Goal: Check status: Check status

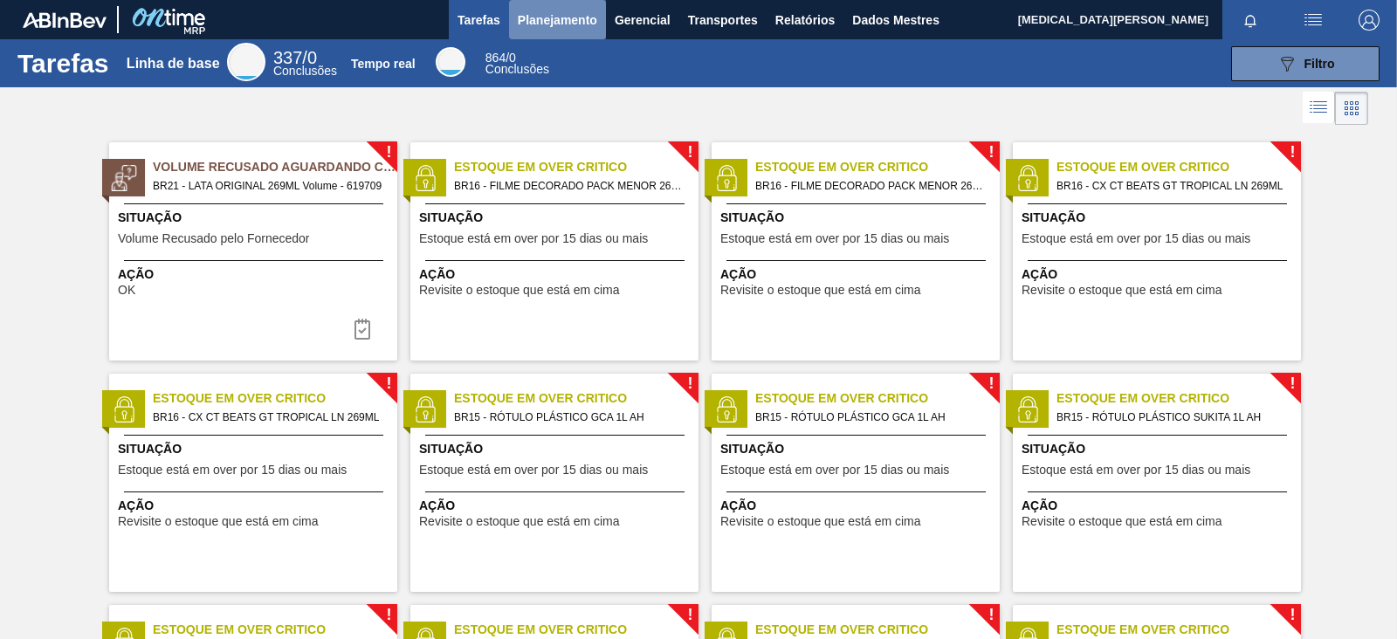
click at [568, 31] on button "Planejamento" at bounding box center [557, 19] width 97 height 39
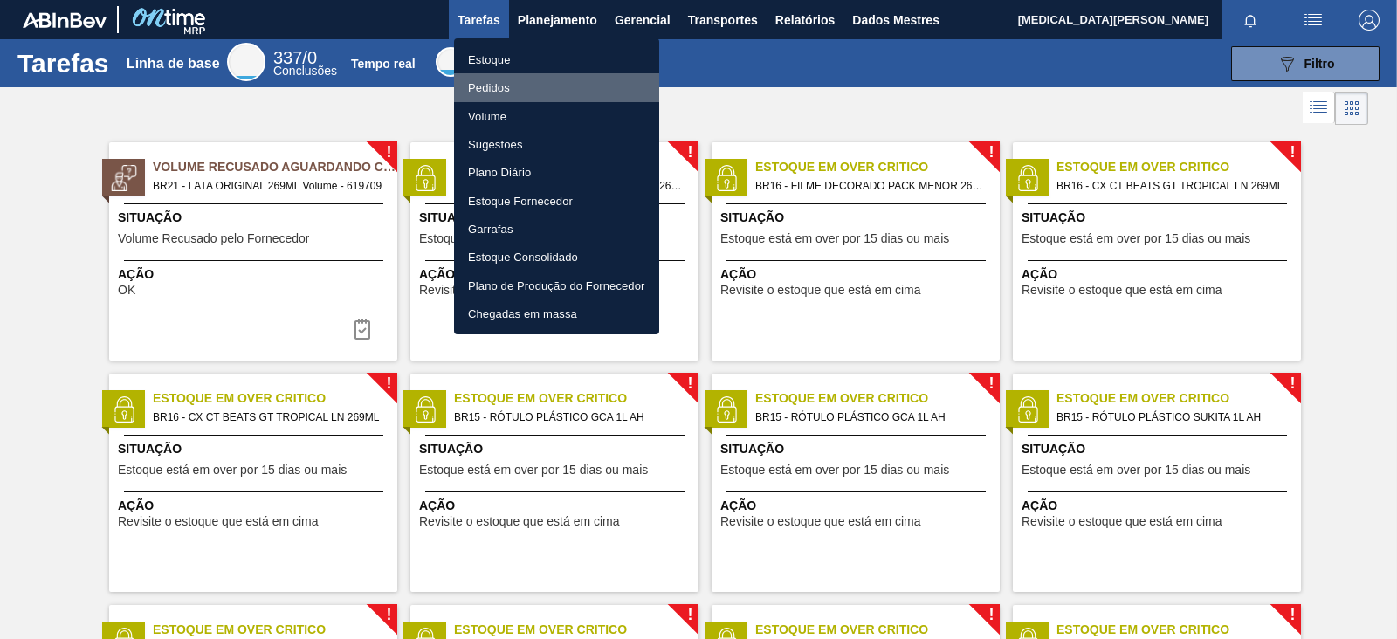
click at [514, 90] on li "Pedidos" at bounding box center [556, 87] width 205 height 28
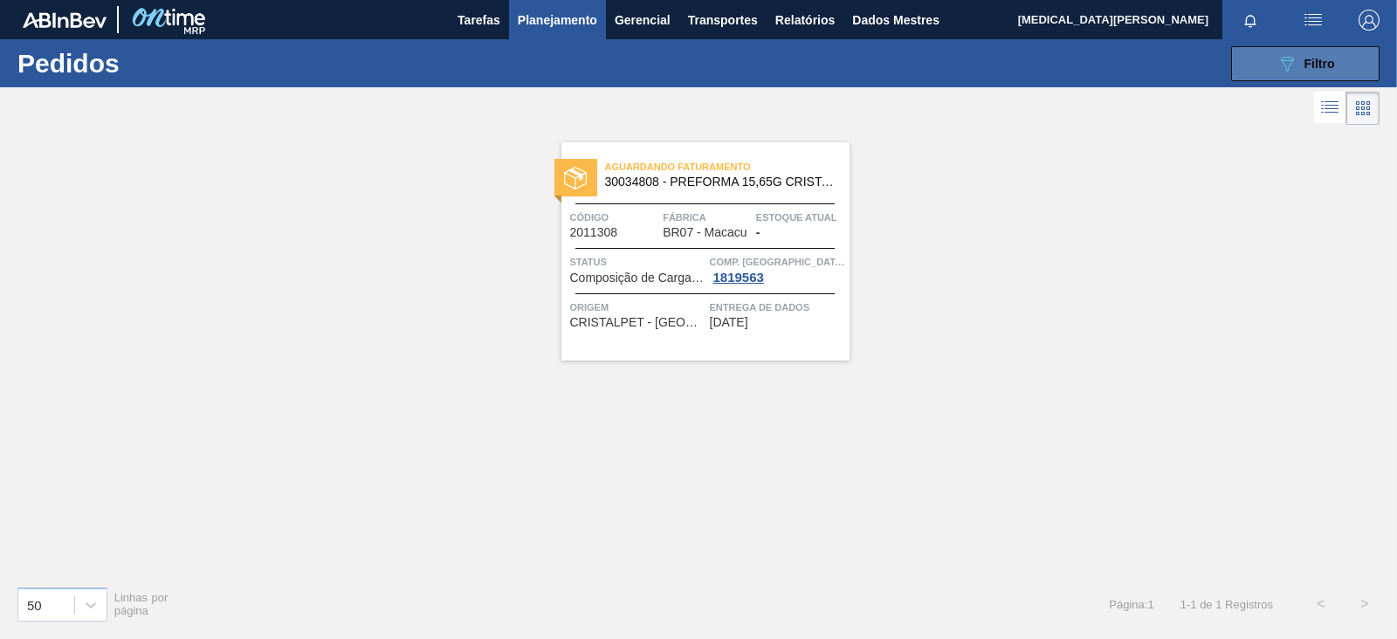
click at [1284, 72] on icon "089F7B8B-B2A5-4AFE-B5C0-19BA573D28AC" at bounding box center [1287, 63] width 21 height 21
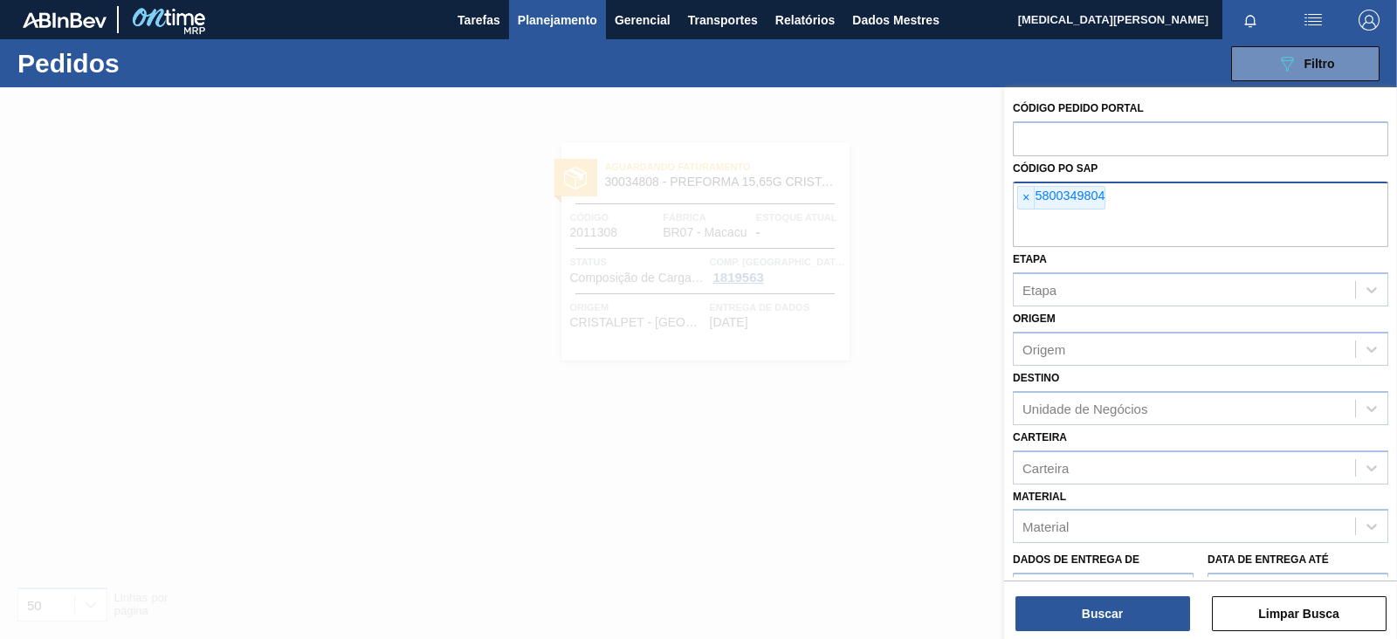
drag, startPoint x: 1006, startPoint y: 192, endPoint x: 1017, endPoint y: 195, distance: 10.8
click at [1009, 192] on div "Código Pedido Portal Código PO SAP × 5800349804 Etapa Etapa Origem Origem Desti…" at bounding box center [1200, 394] width 393 height 615
click at [1017, 196] on div "× 5800349804" at bounding box center [1201, 215] width 376 height 66
click at [1023, 198] on font "×" at bounding box center [1026, 197] width 7 height 14
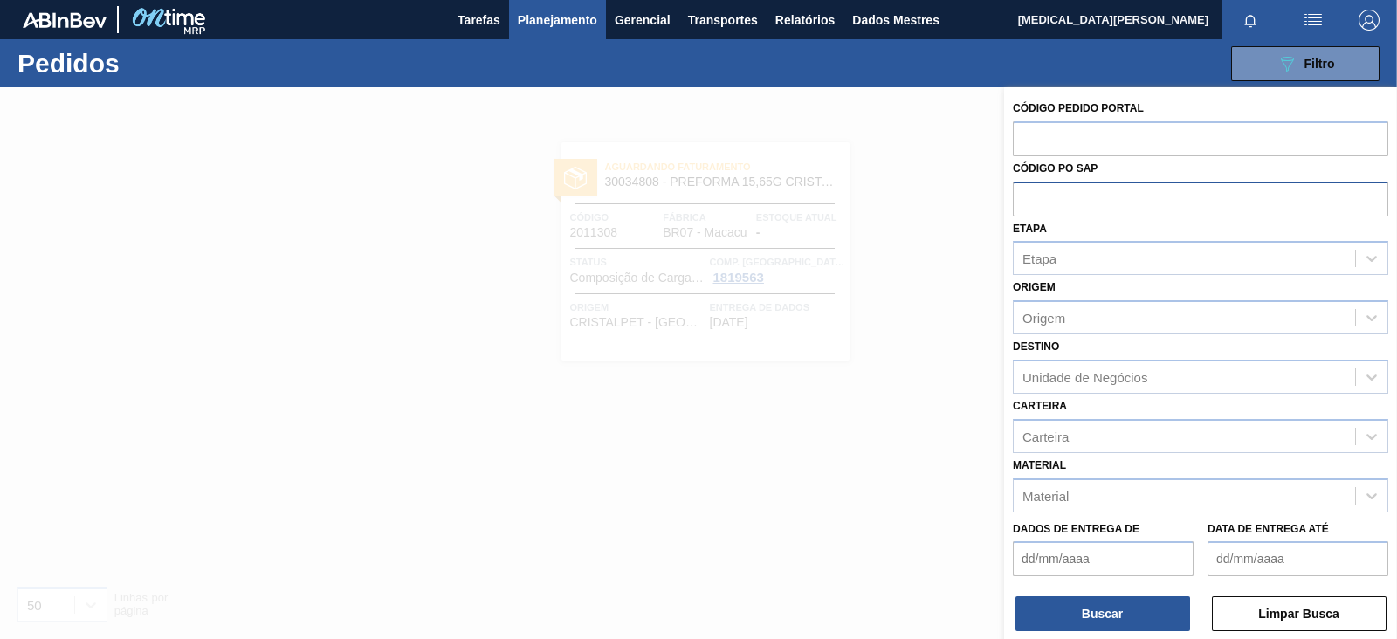
paste input "text"
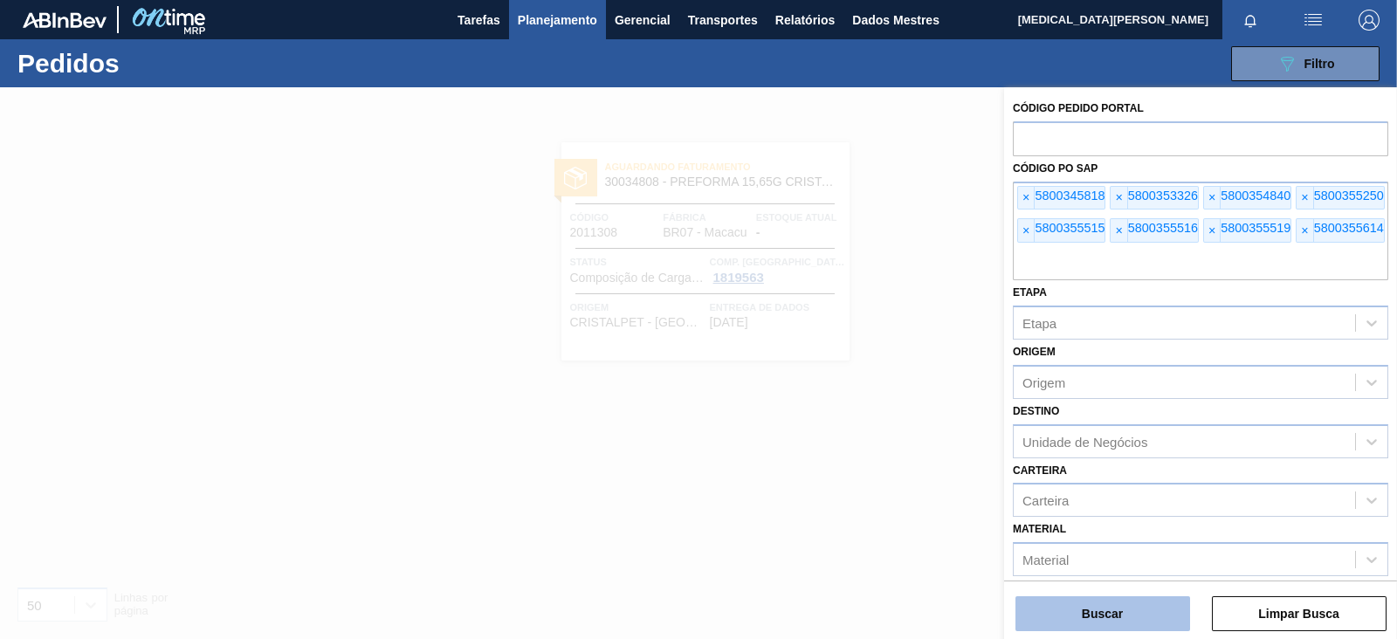
click at [1092, 617] on font "Buscar" at bounding box center [1102, 614] width 41 height 14
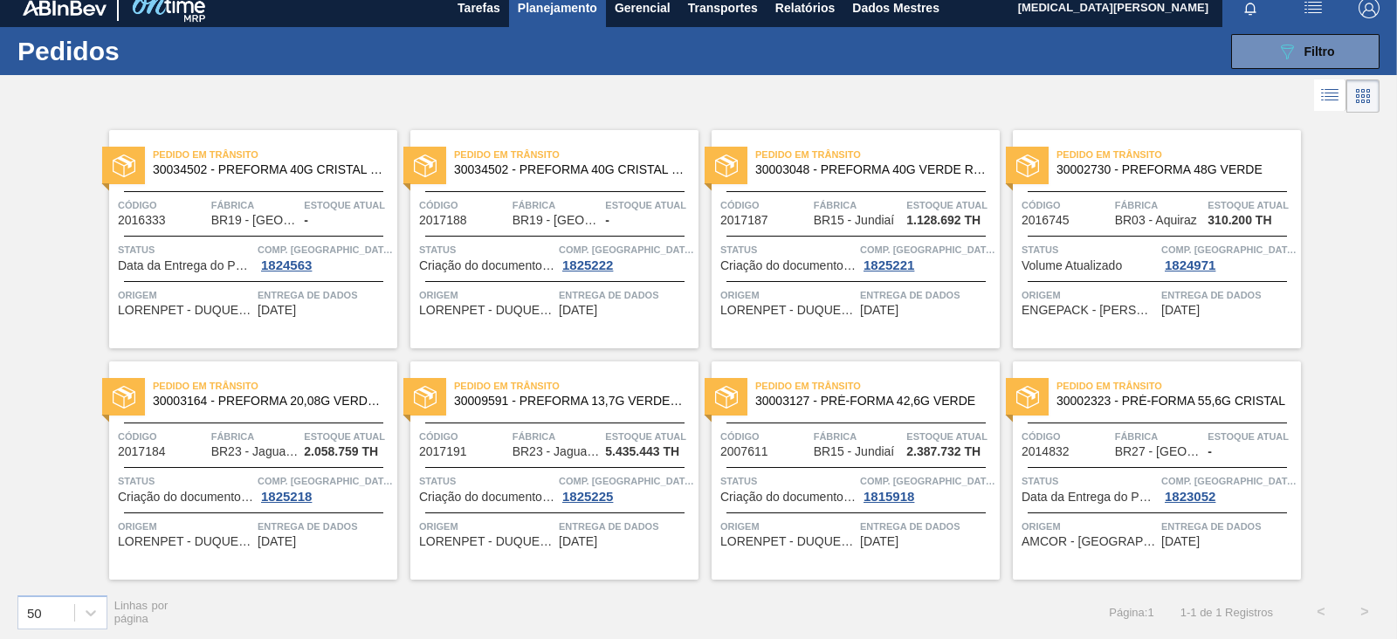
scroll to position [17, 0]
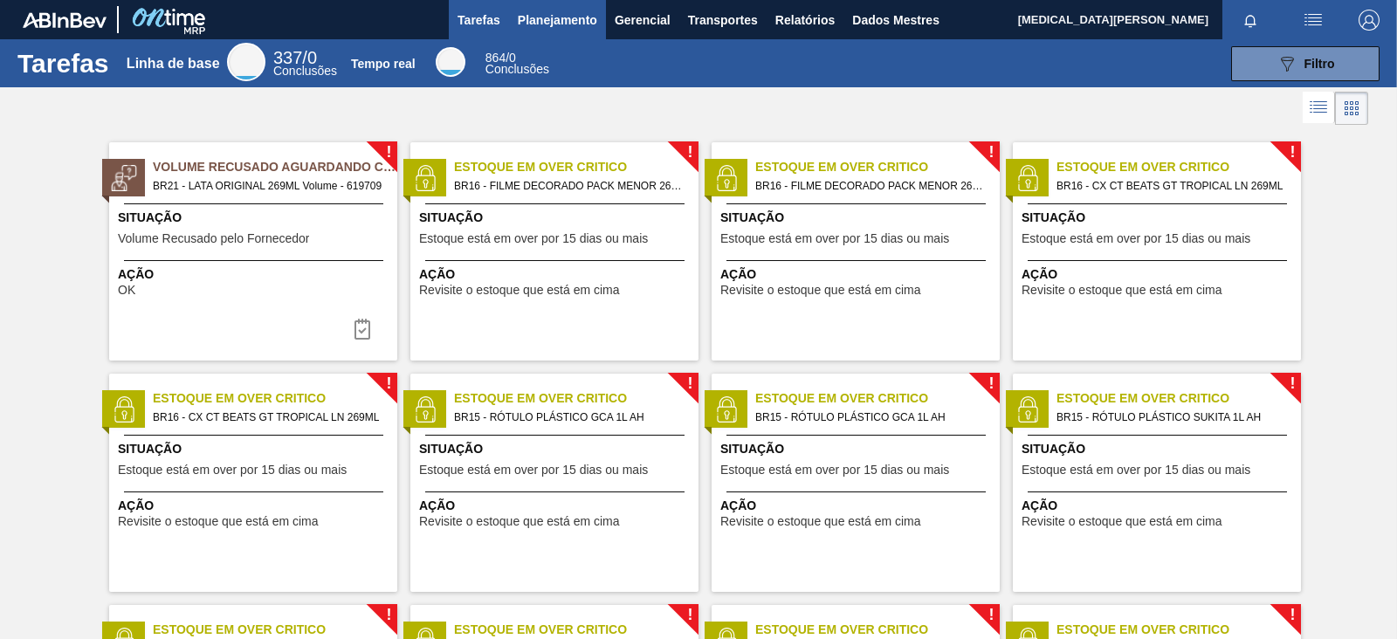
click at [568, 14] on font "Planejamento" at bounding box center [557, 20] width 79 height 14
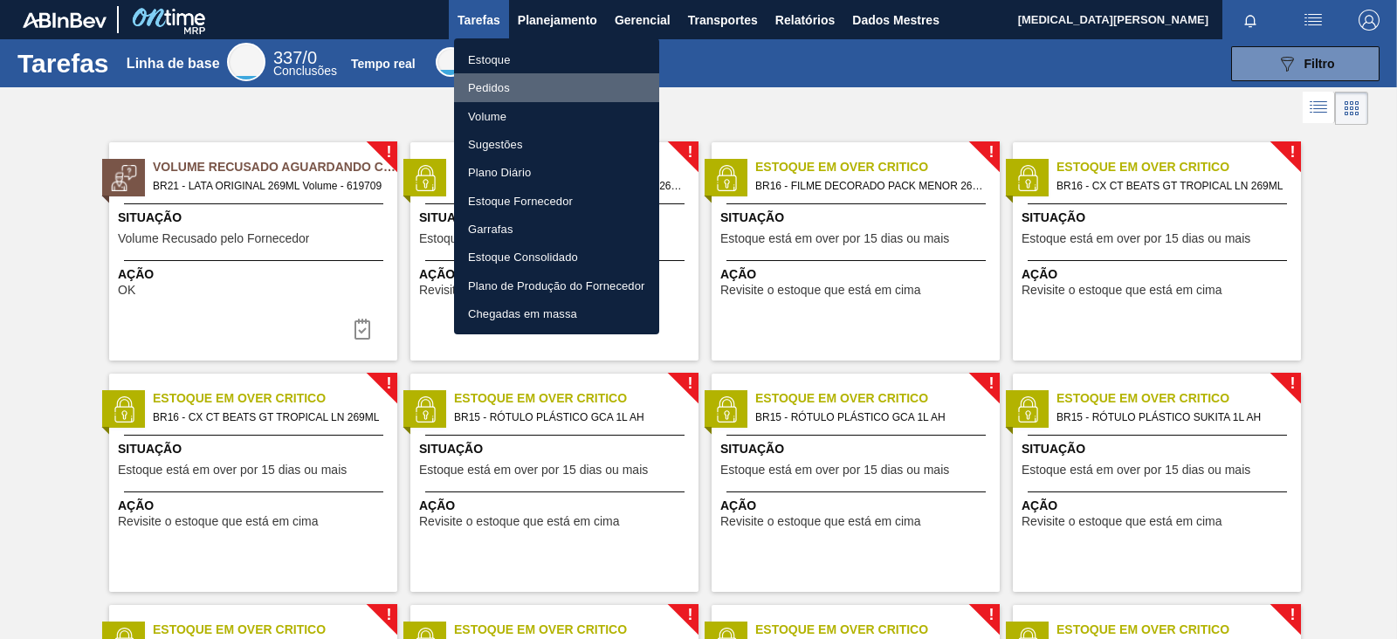
click at [500, 86] on font "Pedidos" at bounding box center [489, 87] width 42 height 13
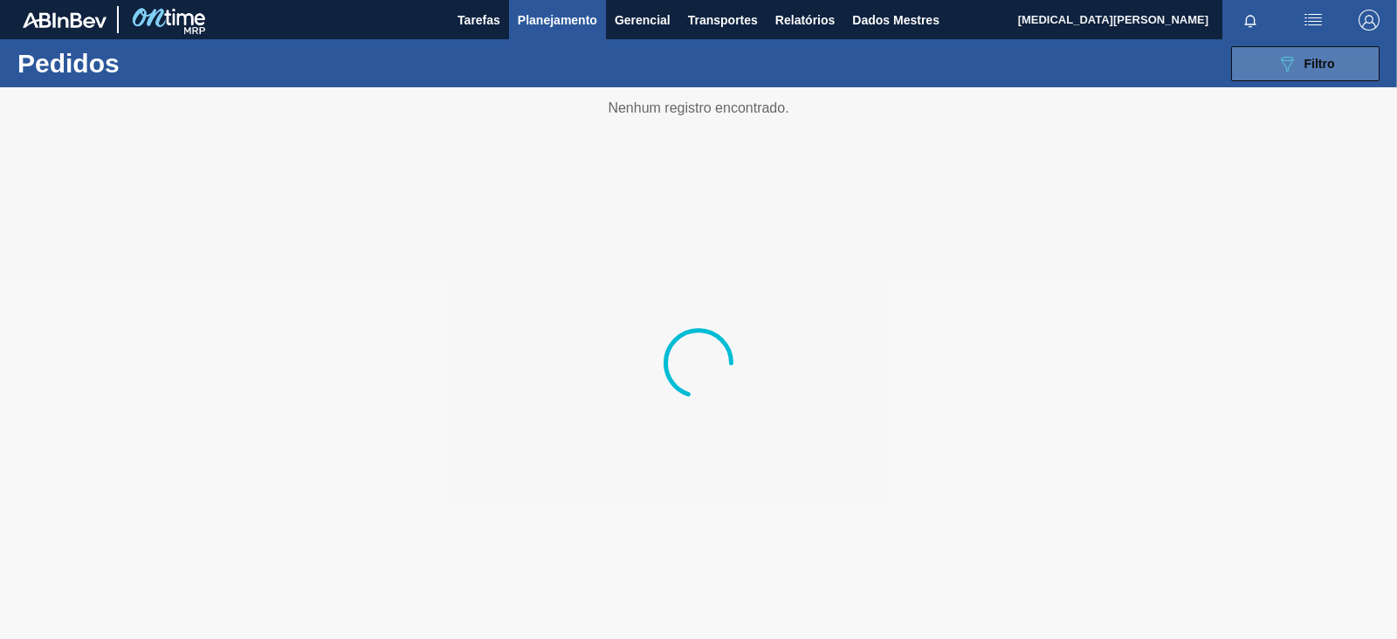
click at [1288, 70] on icon at bounding box center [1287, 64] width 13 height 15
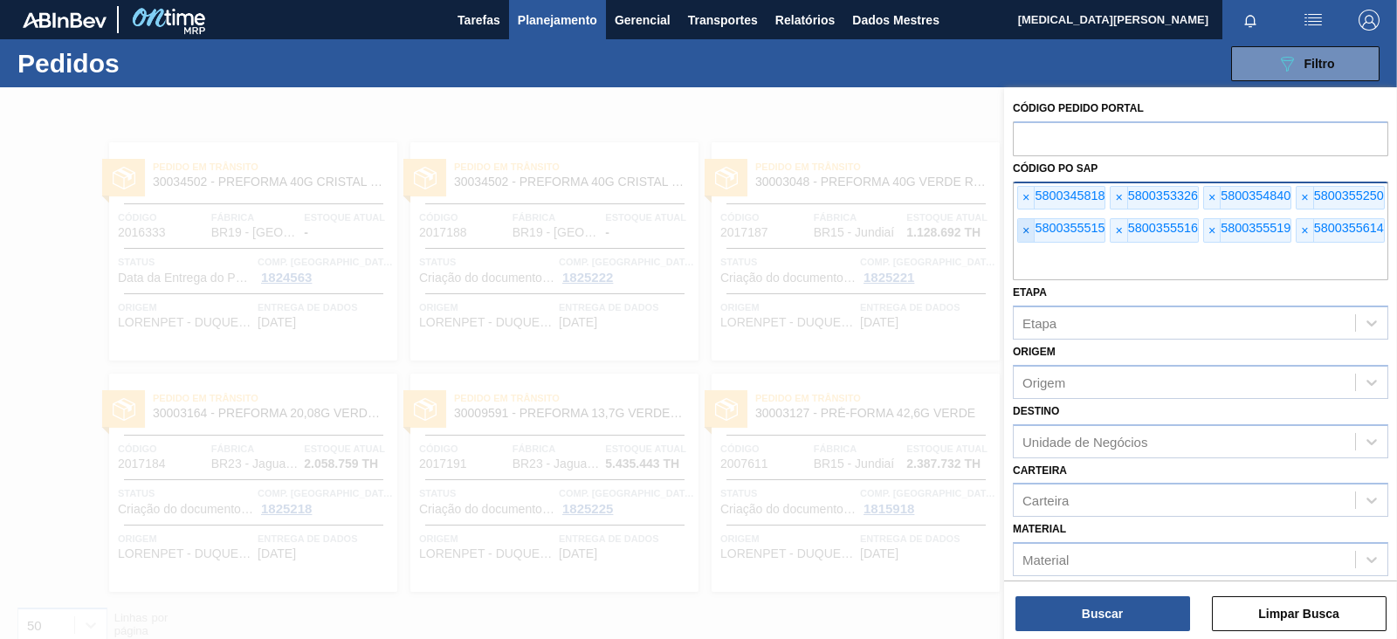
click at [1032, 233] on span "×" at bounding box center [1026, 230] width 17 height 23
click at [1022, 197] on span "×" at bounding box center [1026, 198] width 17 height 23
click at [1026, 212] on div "× 5800345818 × 5800353326 × 5800354840 × 5800355250 × 5800355515 × 5800355516" at bounding box center [1201, 232] width 376 height 100
click at [1026, 194] on font "×" at bounding box center [1026, 197] width 7 height 14
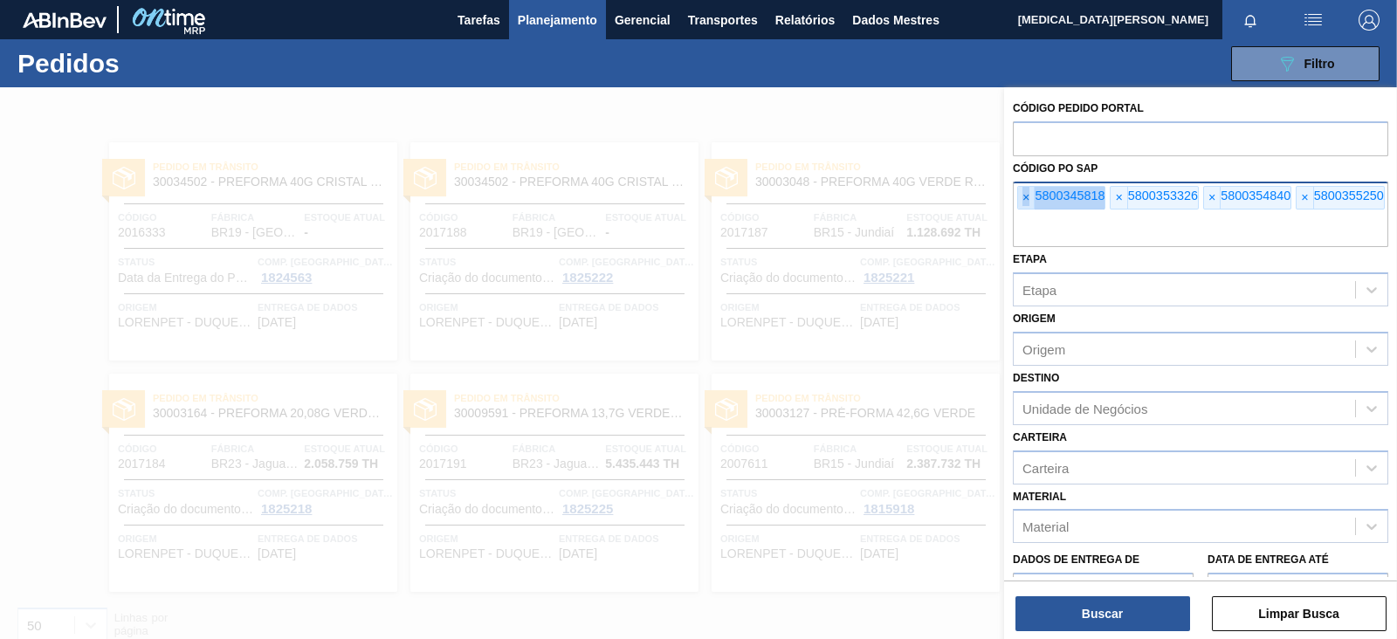
click at [1026, 194] on font "×" at bounding box center [1026, 197] width 7 height 14
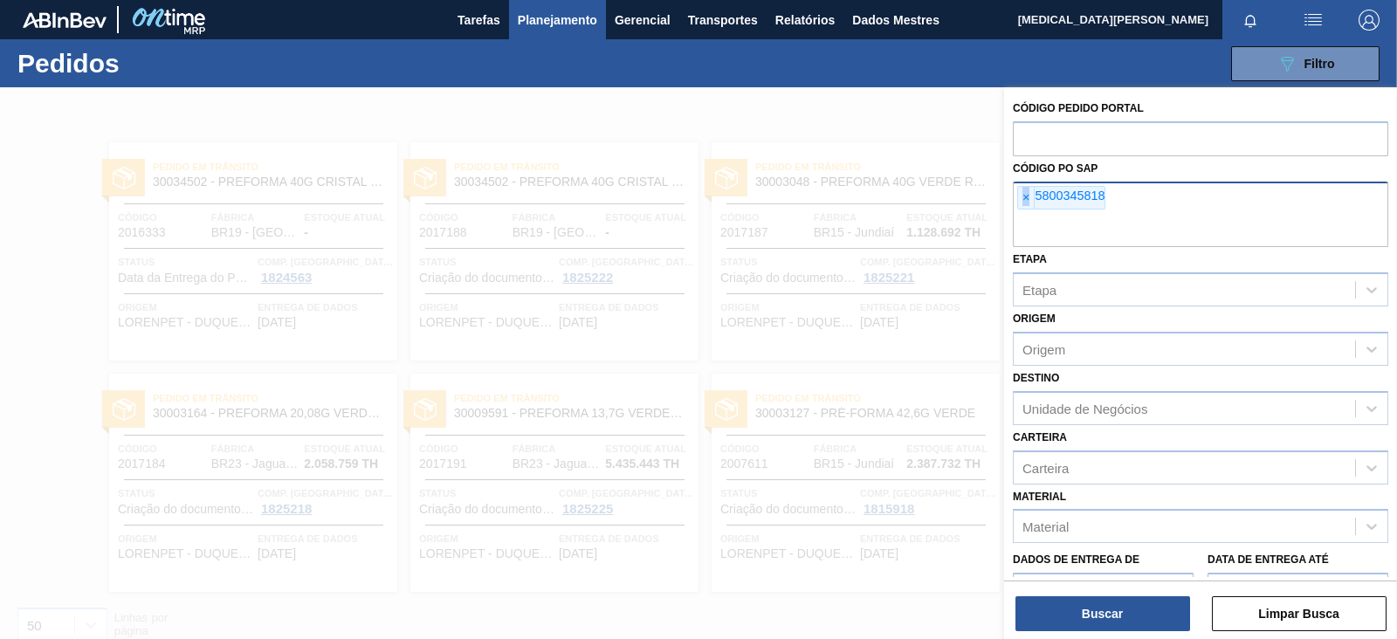
click at [1027, 194] on font "×" at bounding box center [1026, 197] width 7 height 14
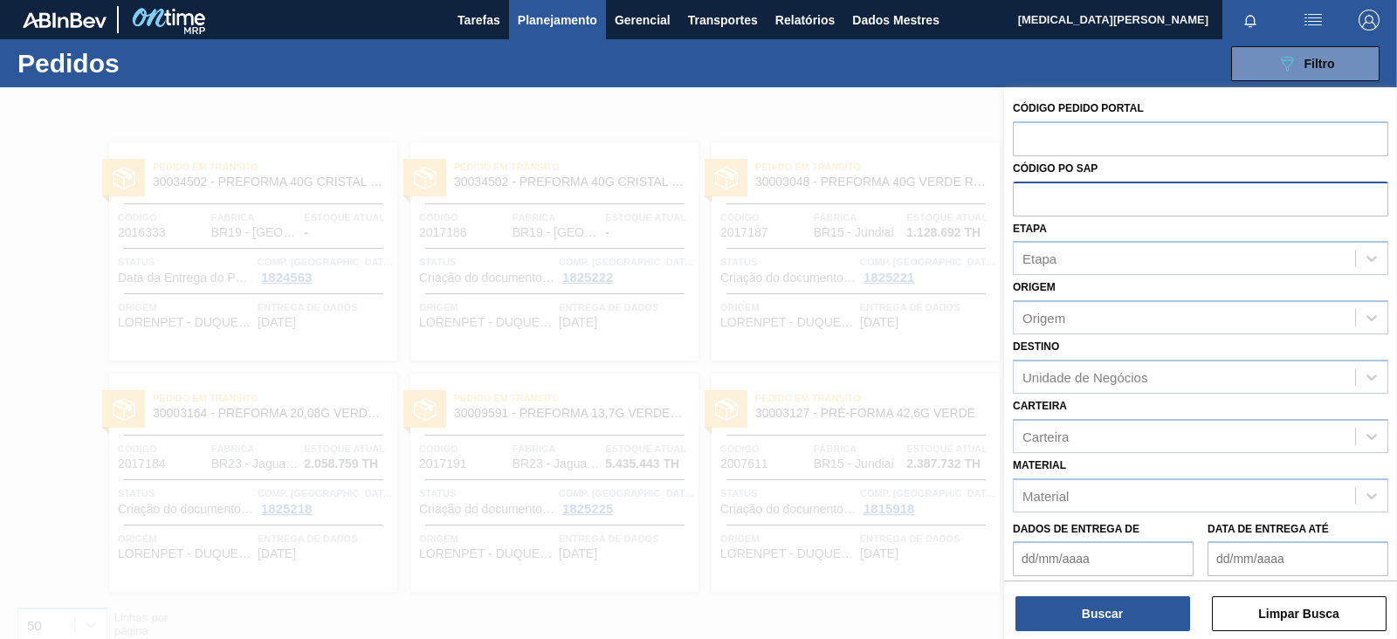
paste input "text"
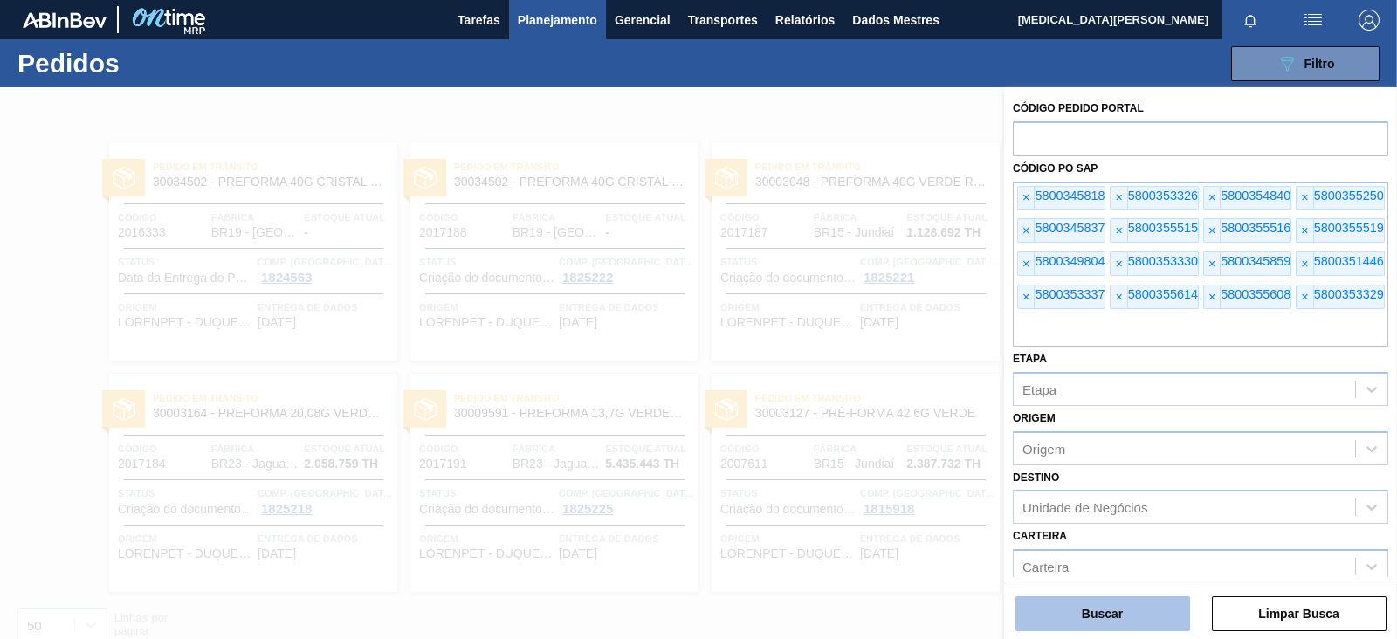
click at [1149, 613] on button "Buscar" at bounding box center [1103, 613] width 175 height 35
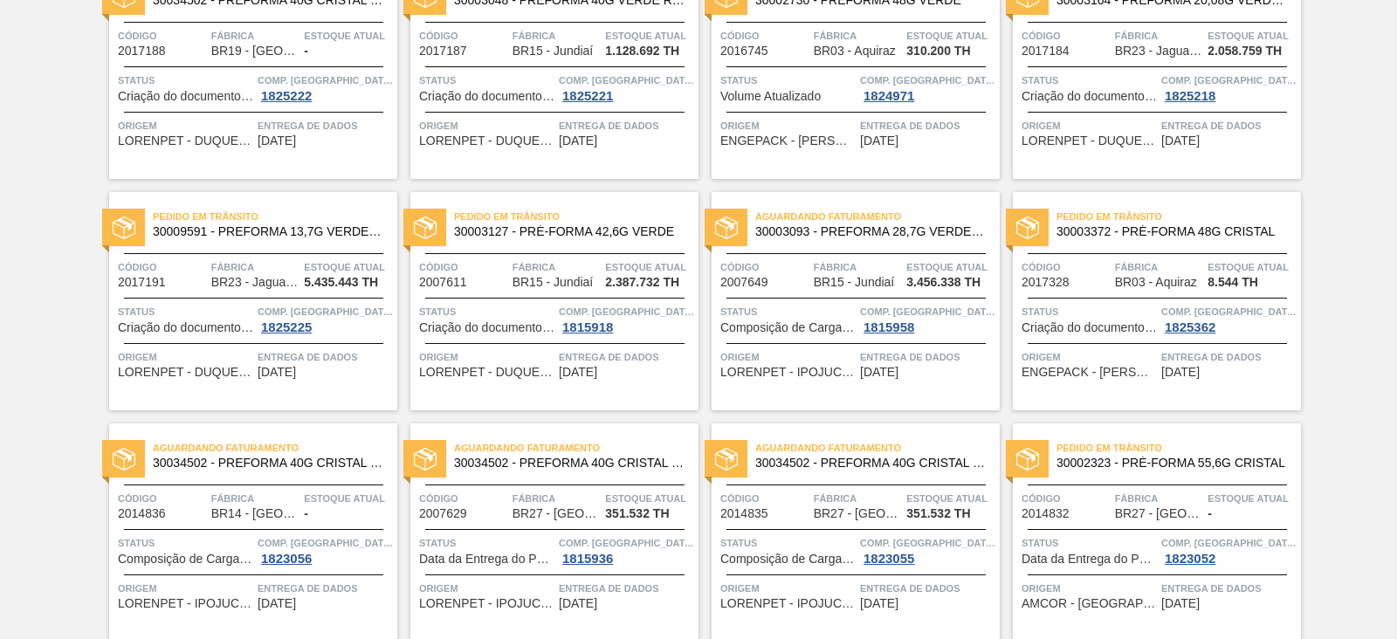
scroll to position [480, 0]
